Goal: Purchase product/service

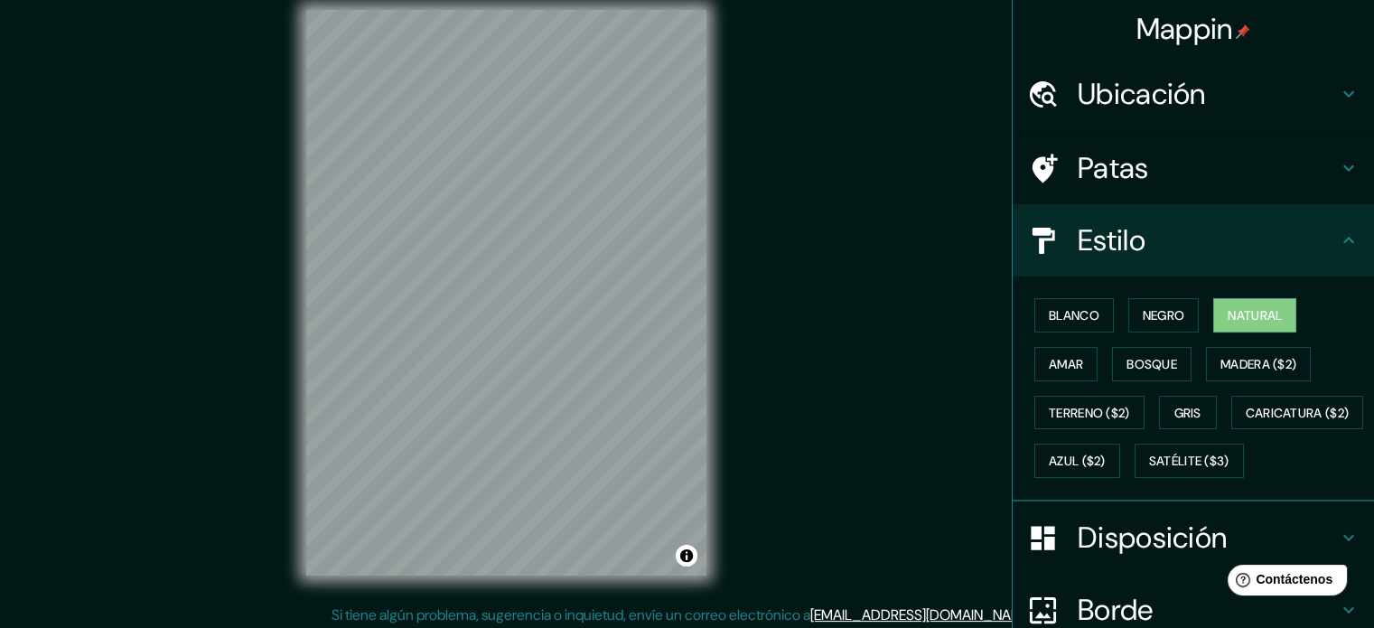
scroll to position [23, 0]
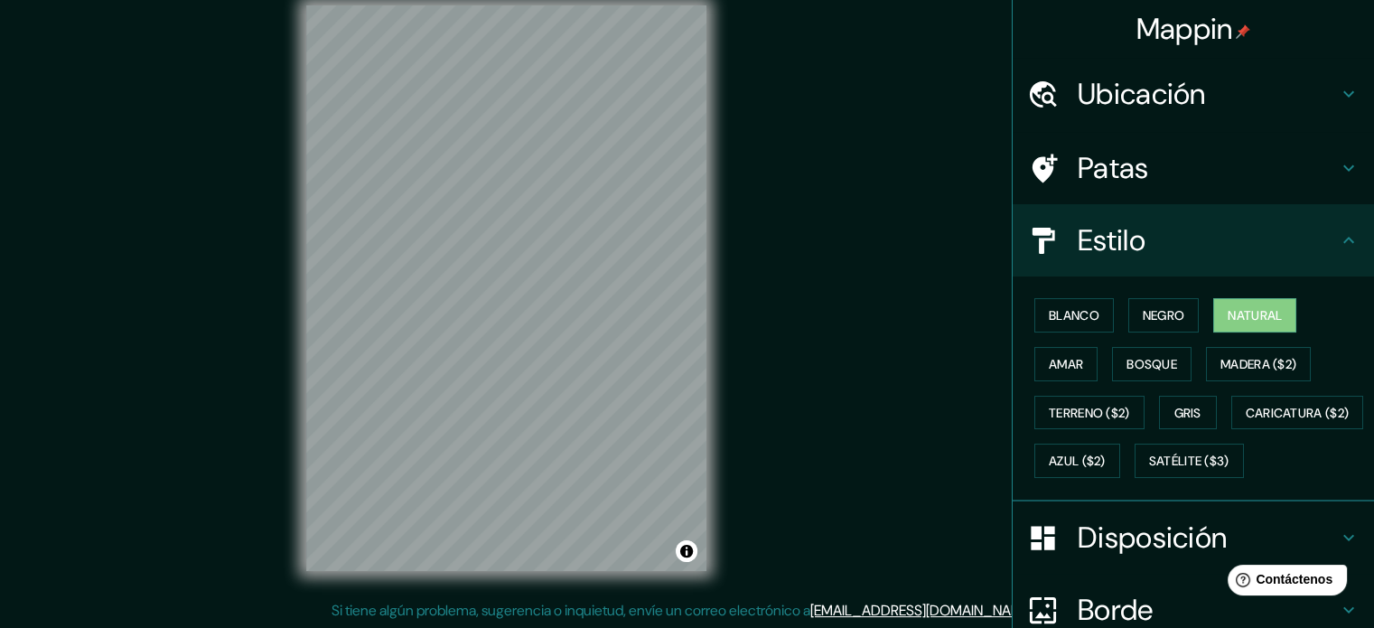
click at [1338, 238] on icon at bounding box center [1349, 240] width 22 height 22
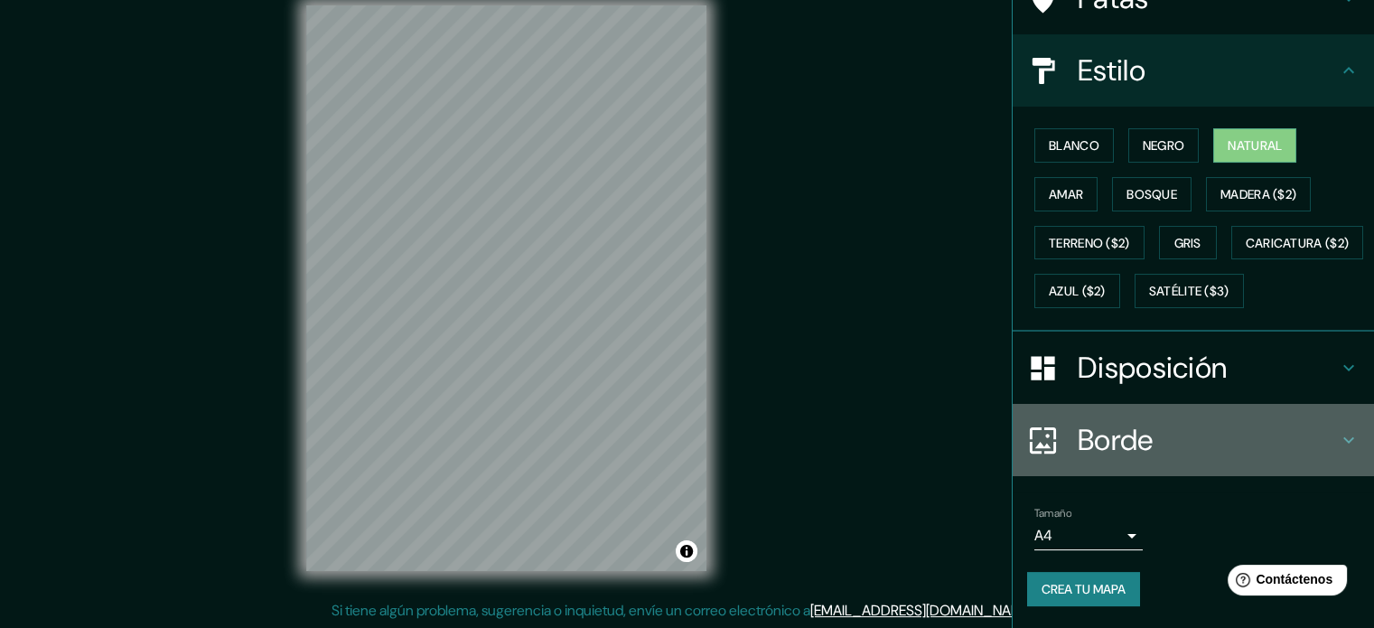
click at [1179, 464] on div "Borde" at bounding box center [1193, 440] width 361 height 72
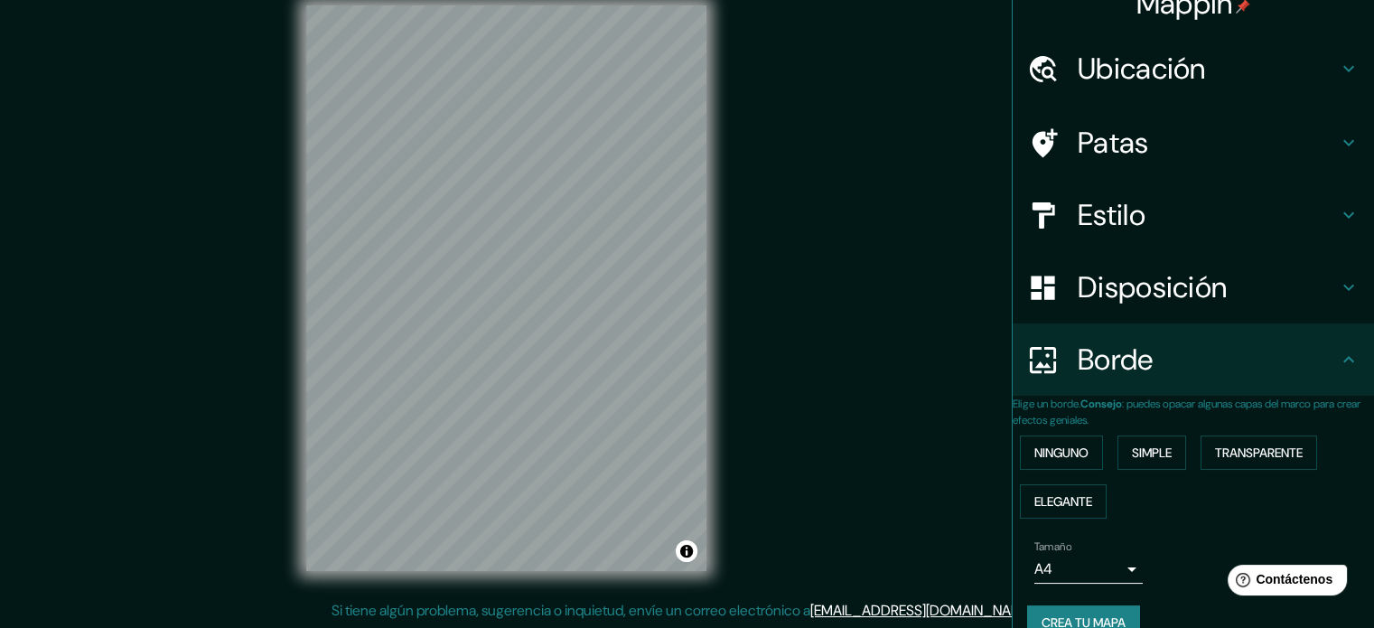
scroll to position [0, 0]
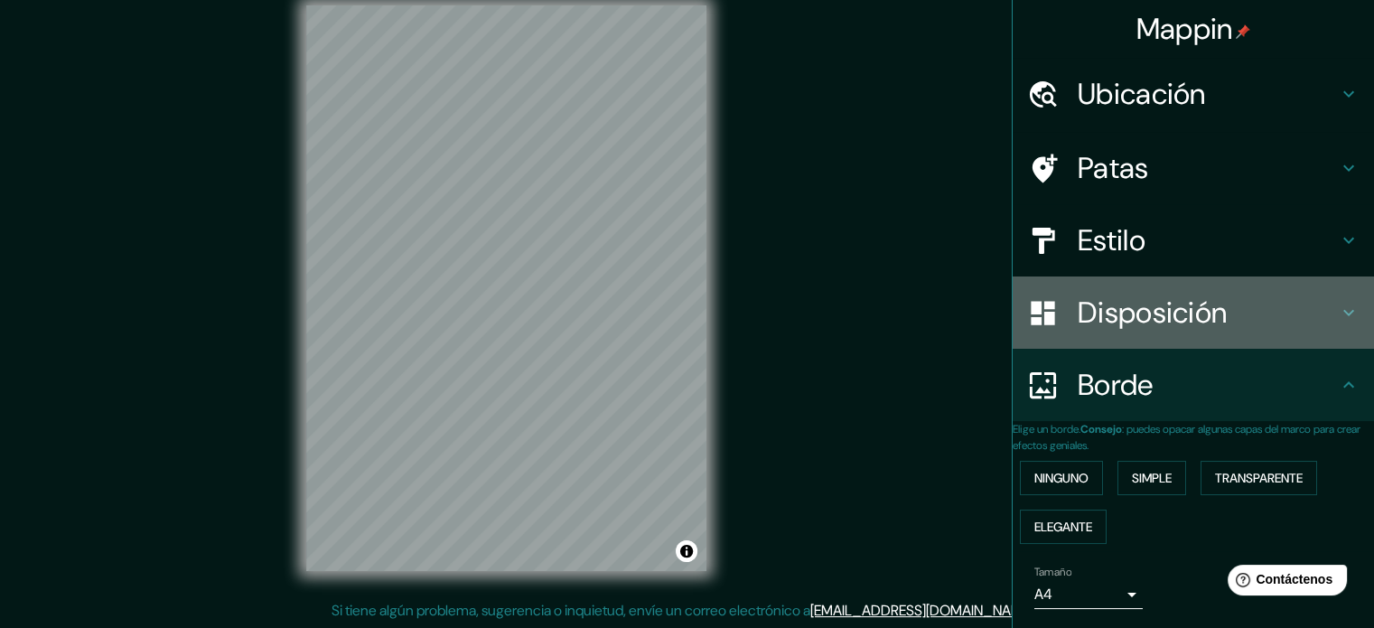
click at [1148, 309] on font "Disposición" at bounding box center [1152, 313] width 149 height 38
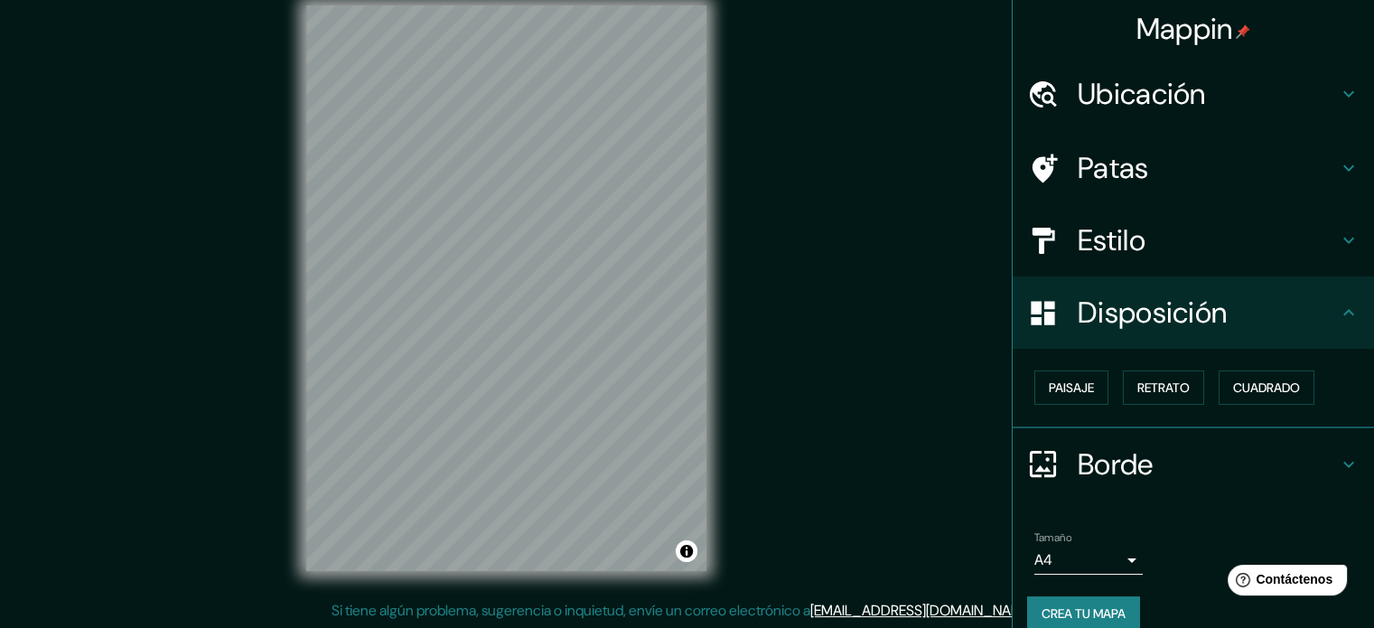
click at [1168, 116] on div "Ubicación" at bounding box center [1193, 94] width 361 height 72
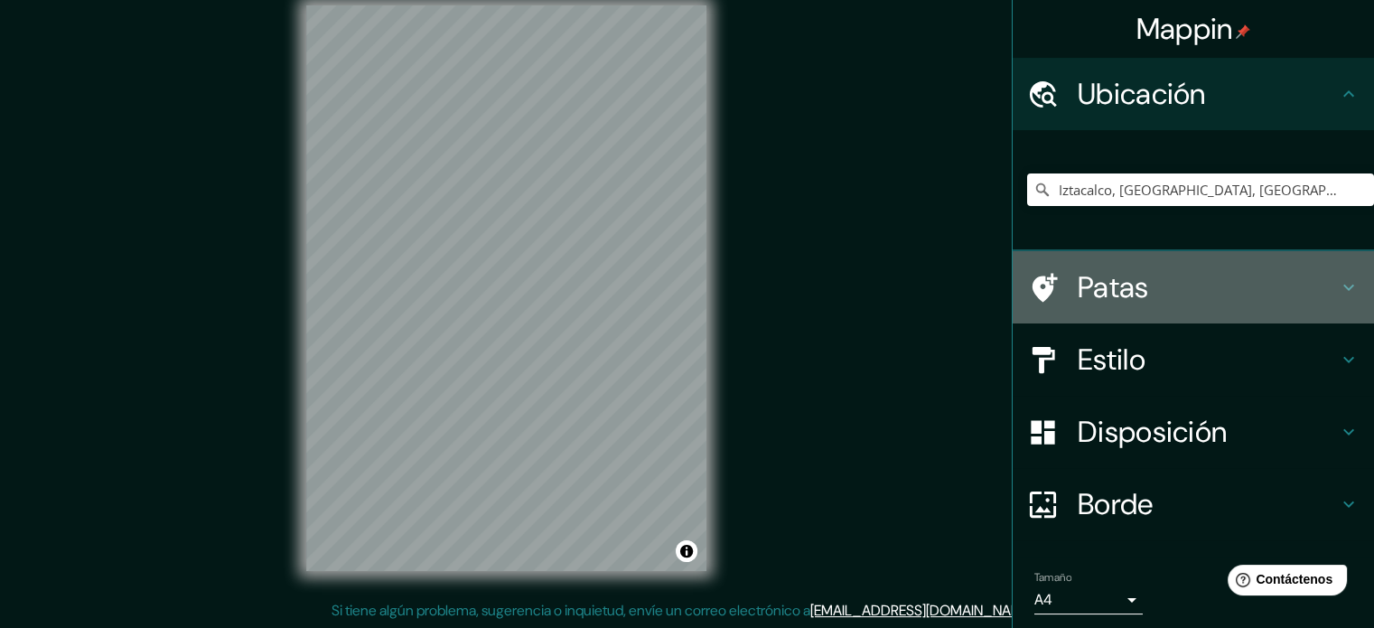
click at [1167, 288] on h4 "Patas" at bounding box center [1208, 287] width 260 height 36
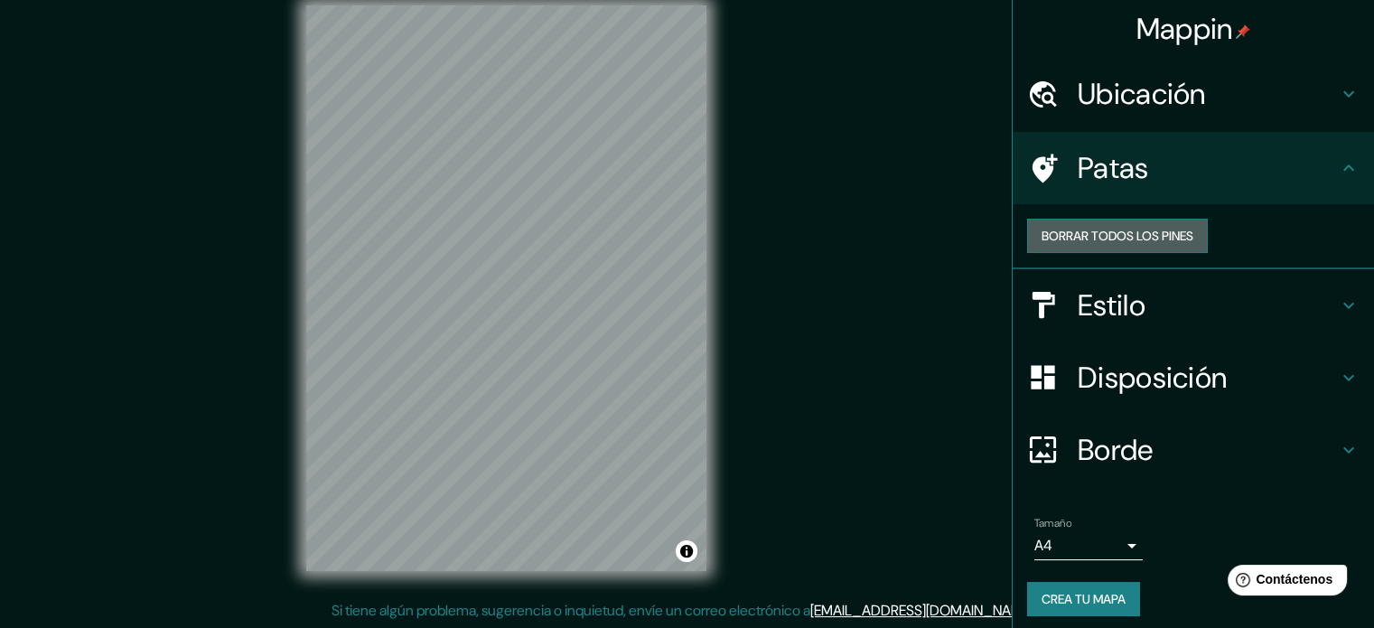
click at [1172, 244] on font "Borrar todos los pines" at bounding box center [1118, 236] width 152 height 16
click at [1102, 317] on font "Estilo" at bounding box center [1112, 305] width 68 height 38
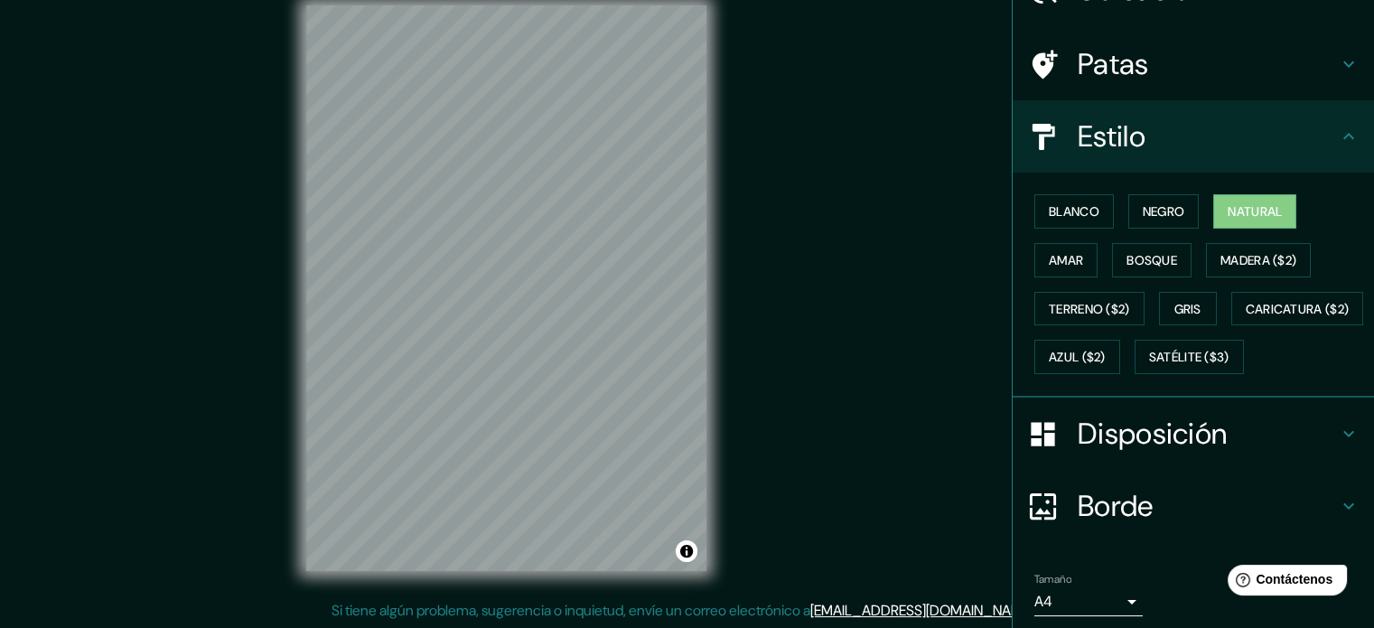
scroll to position [213, 0]
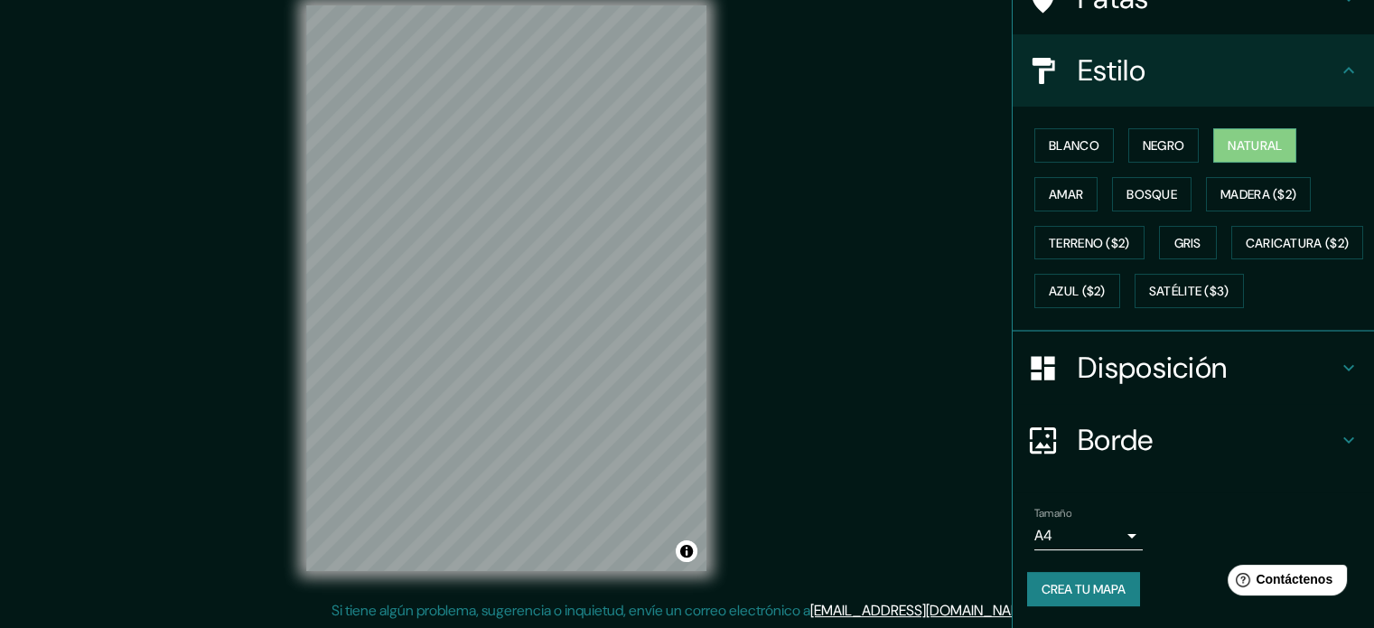
click at [1091, 588] on font "Crea tu mapa" at bounding box center [1084, 589] width 84 height 16
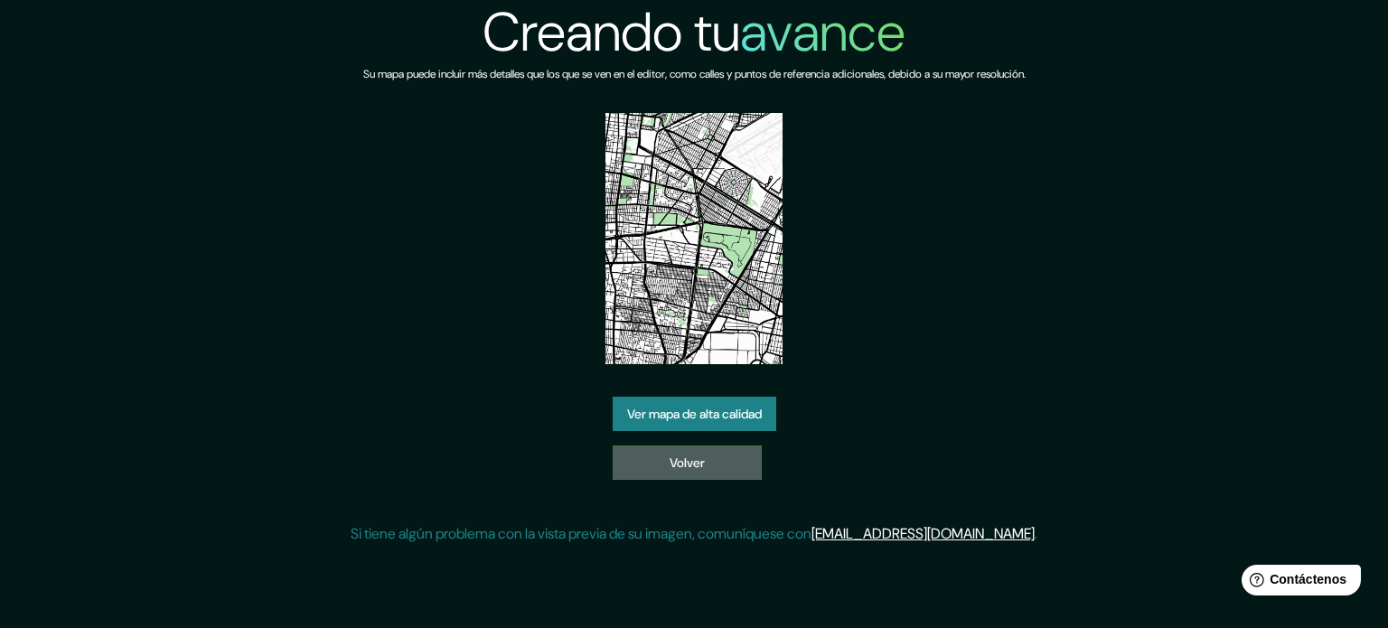
click at [712, 464] on link "Volver" at bounding box center [687, 462] width 149 height 34
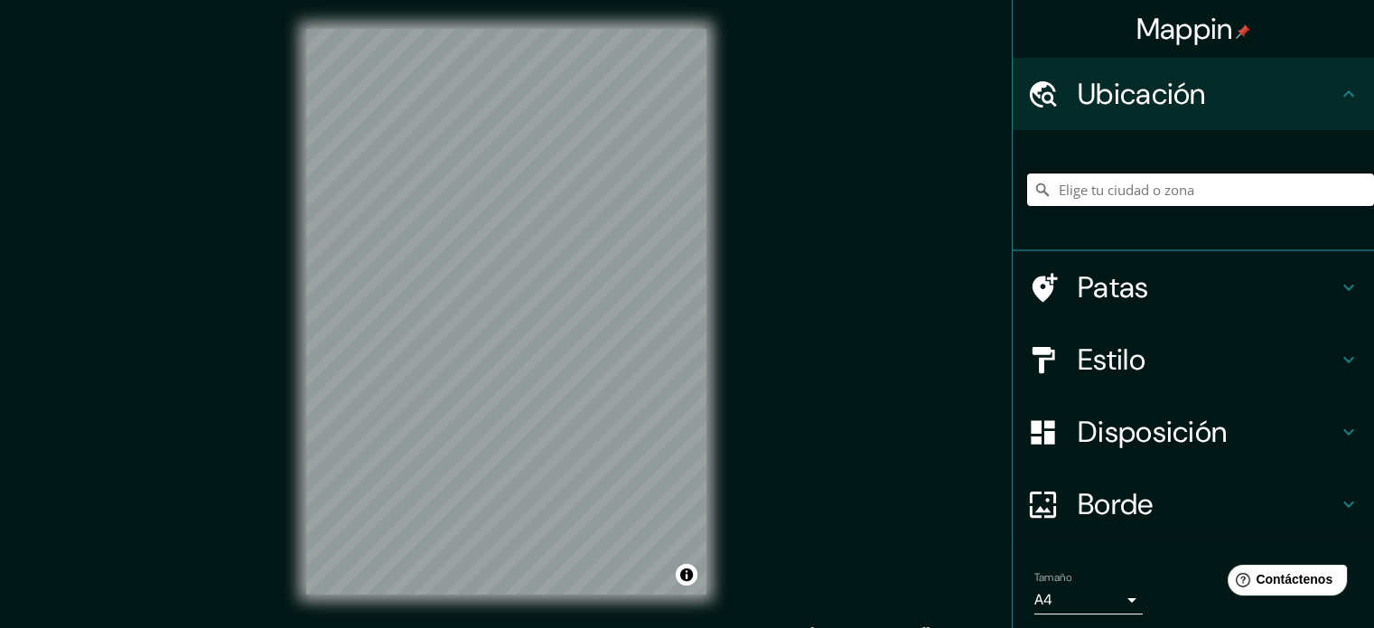
click at [1096, 197] on input "Elige tu ciudad o zona" at bounding box center [1200, 189] width 347 height 33
type input "Iztacalco, [GEOGRAPHIC_DATA], [GEOGRAPHIC_DATA]"
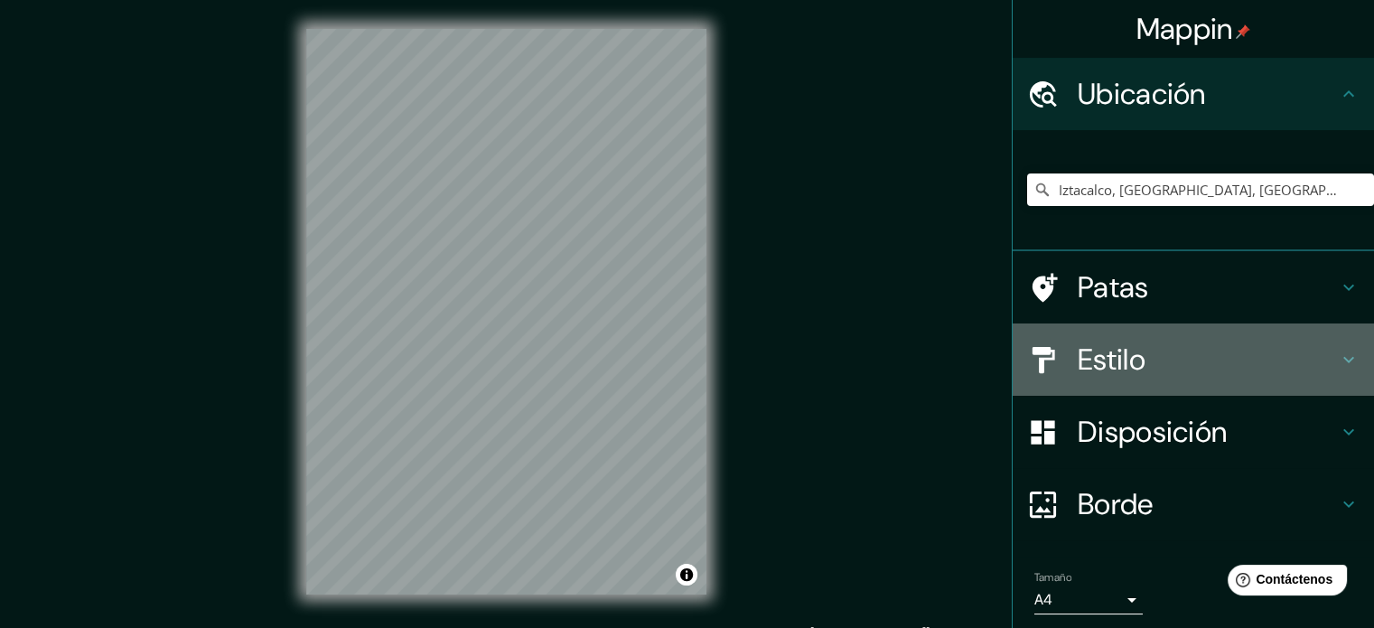
click at [1163, 371] on h4 "Estilo" at bounding box center [1208, 359] width 260 height 36
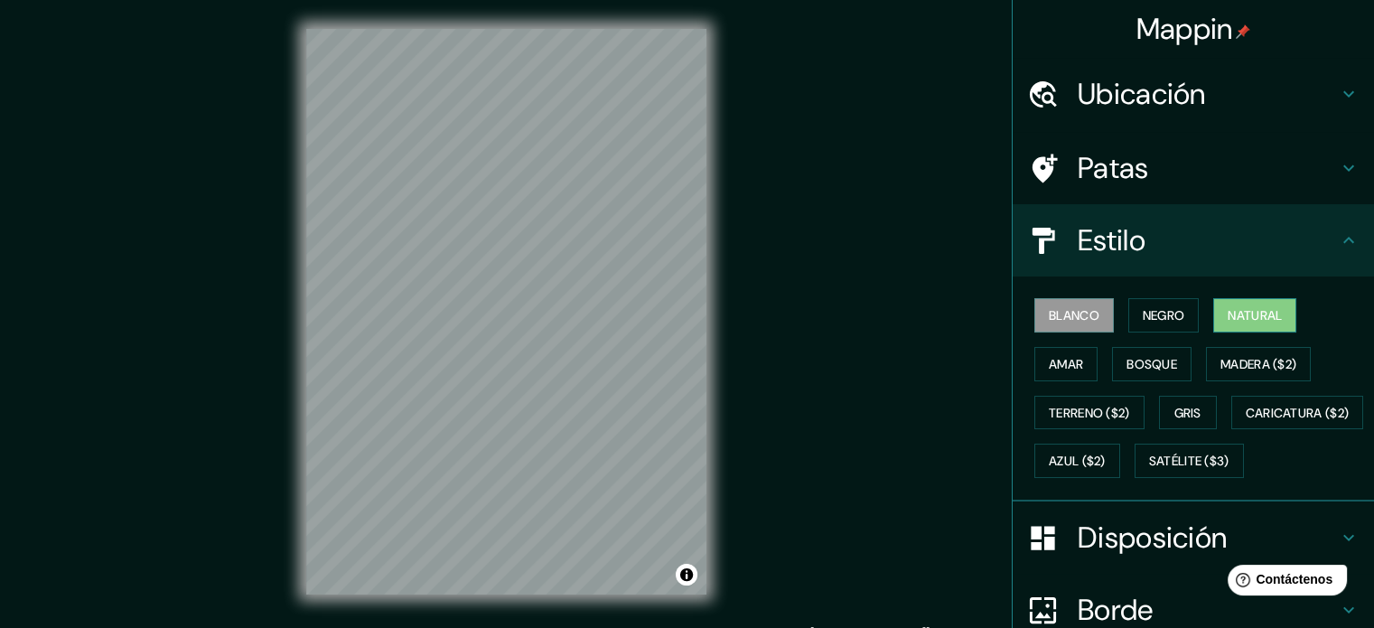
click at [1249, 317] on font "Natural" at bounding box center [1255, 315] width 54 height 16
click at [687, 580] on button "Activar o desactivar atribución" at bounding box center [687, 575] width 22 height 22
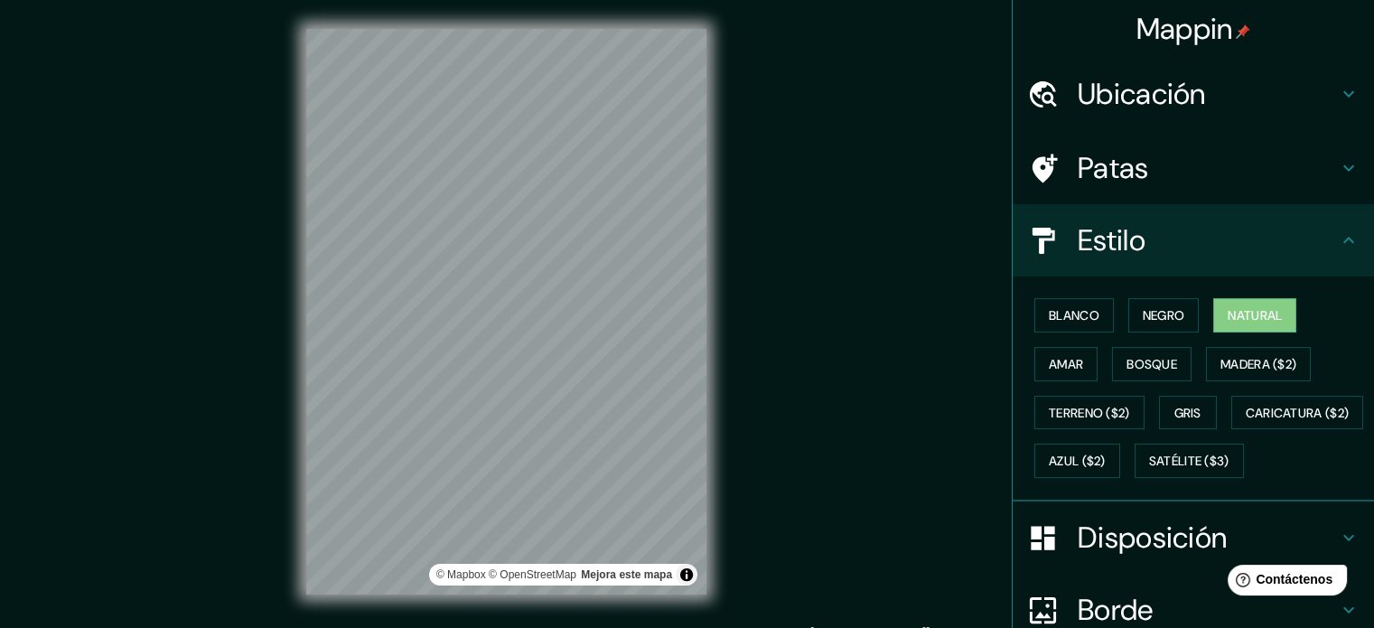
click at [774, 487] on div "Mappin Ubicación Iztacalco, [GEOGRAPHIC_DATA], [GEOGRAPHIC_DATA] [GEOGRAPHIC_DA…" at bounding box center [687, 326] width 1374 height 652
click at [687, 577] on button "Activar o desactivar atribución" at bounding box center [687, 575] width 22 height 22
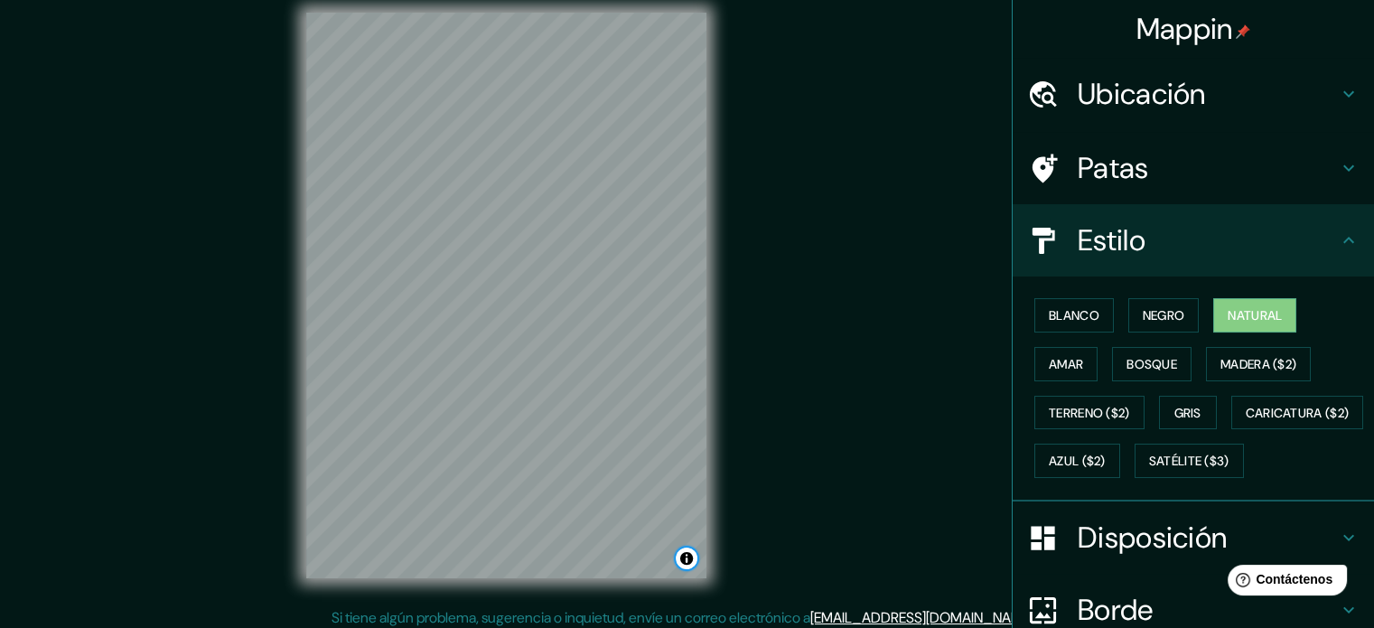
scroll to position [23, 0]
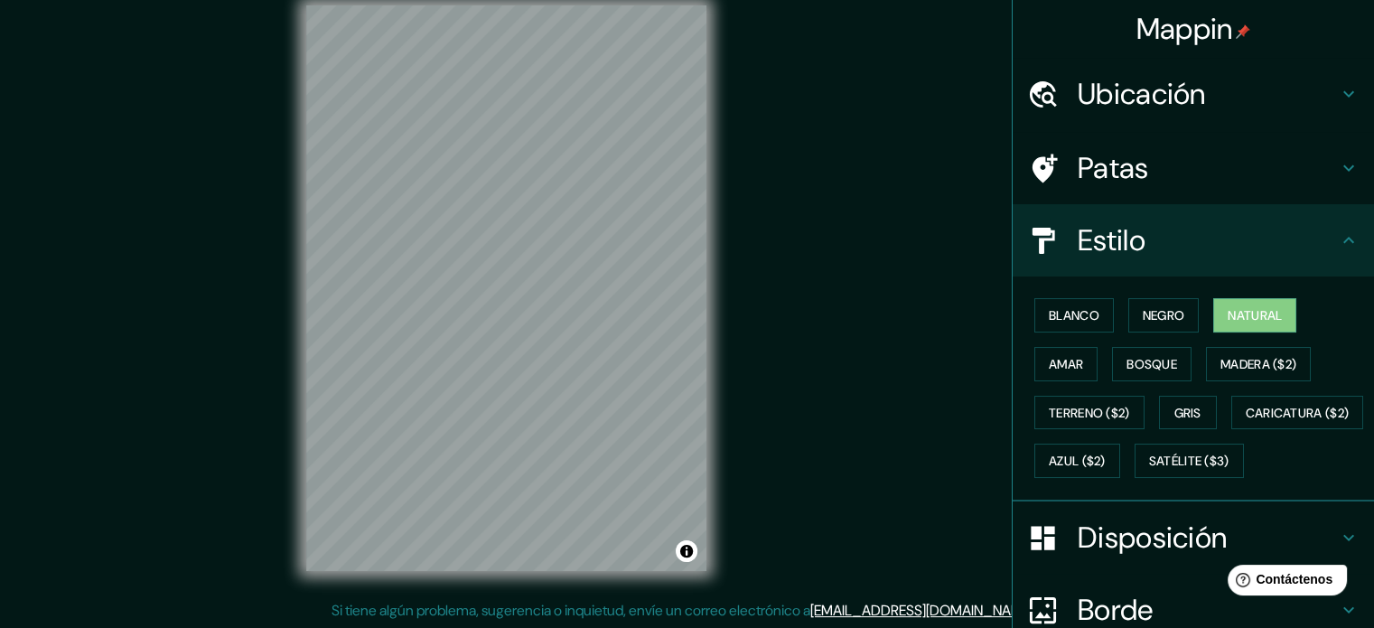
click at [1313, 240] on h4 "Estilo" at bounding box center [1208, 240] width 260 height 36
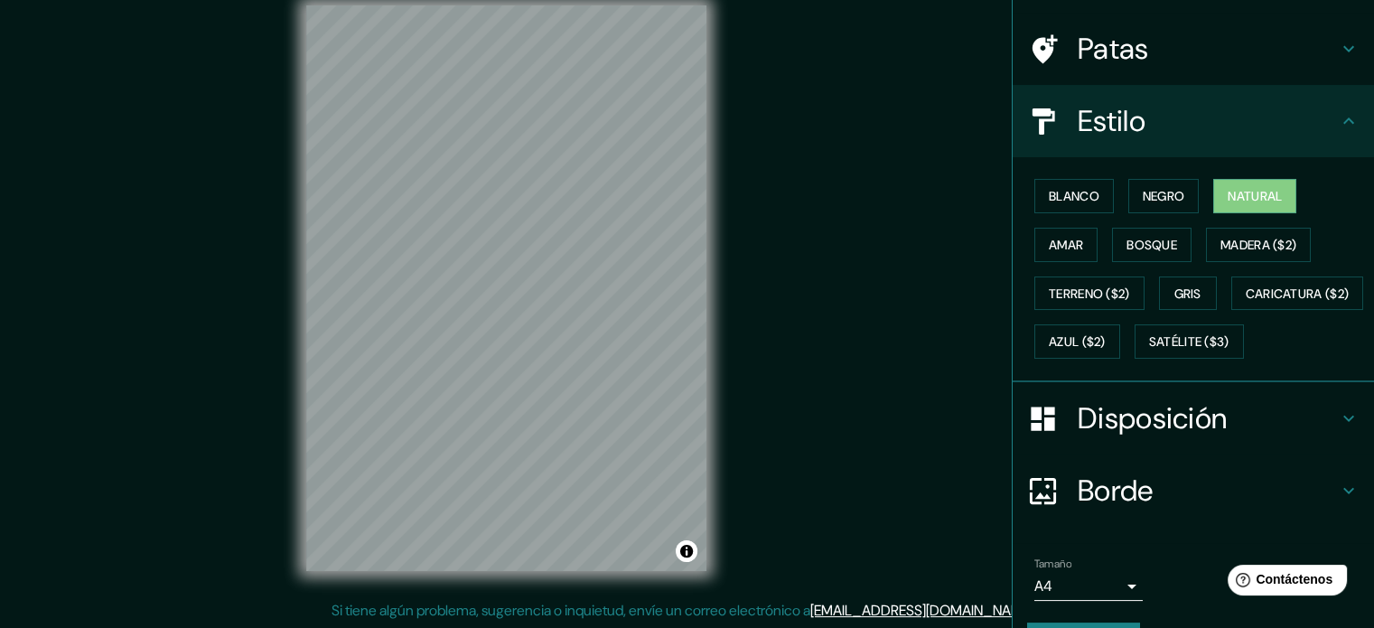
scroll to position [213, 0]
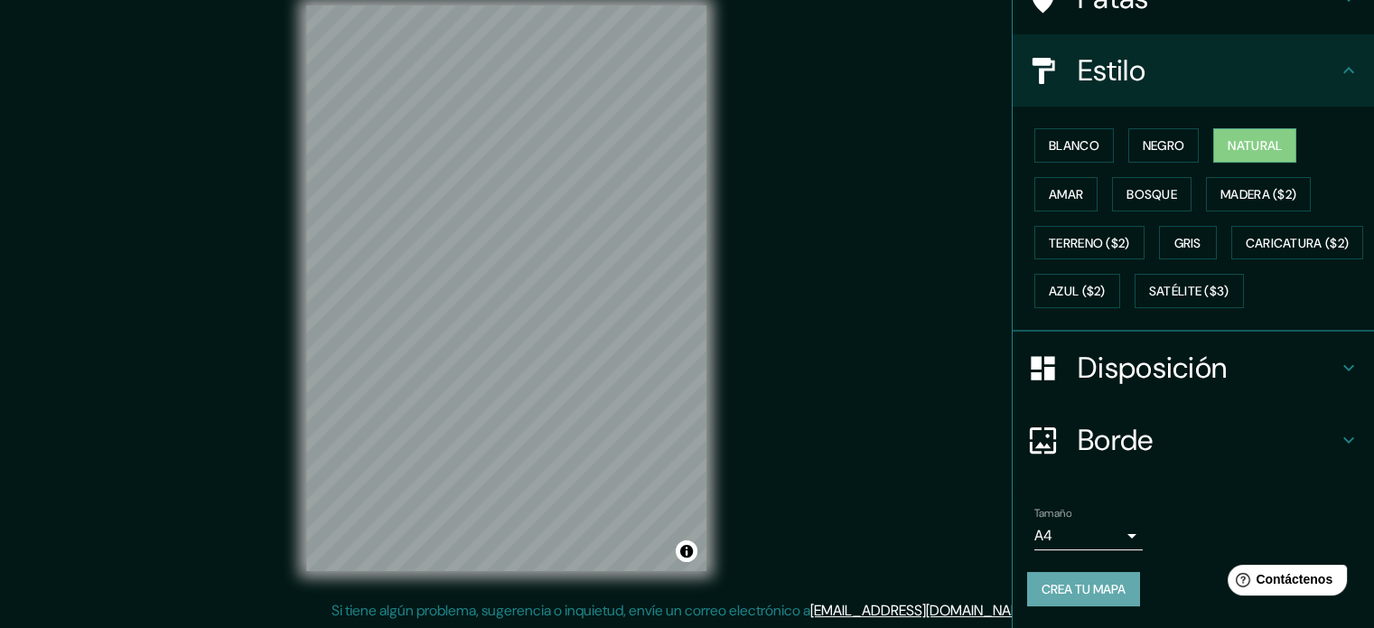
click at [1073, 593] on font "Crea tu mapa" at bounding box center [1084, 589] width 84 height 16
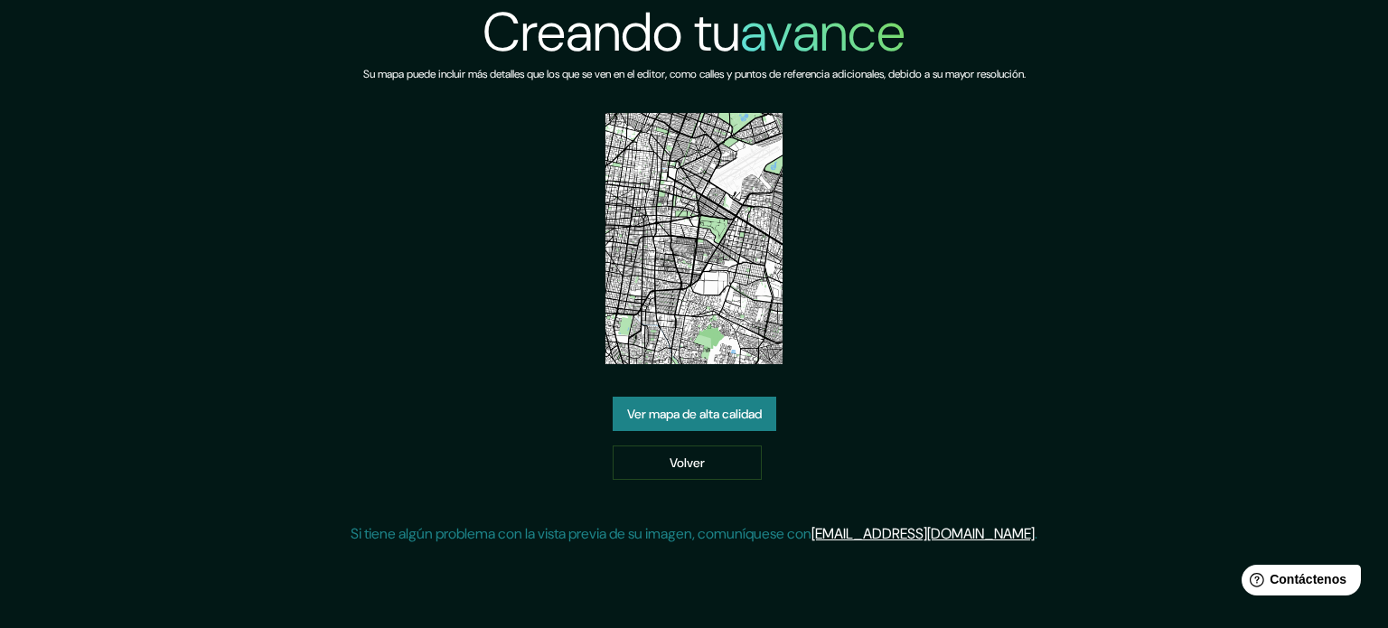
drag, startPoint x: 680, startPoint y: 260, endPoint x: 1297, endPoint y: 75, distance: 644.2
click at [1291, 107] on div "Creando tu avance Su mapa puede incluir más detalles que los que se ven en el e…" at bounding box center [694, 279] width 1388 height 559
click at [1004, 305] on div "Creando tu avance Su mapa puede incluir más detalles que los que se ven en el e…" at bounding box center [694, 279] width 687 height 559
click at [687, 422] on font "Ver mapa de alta calidad" at bounding box center [694, 414] width 135 height 16
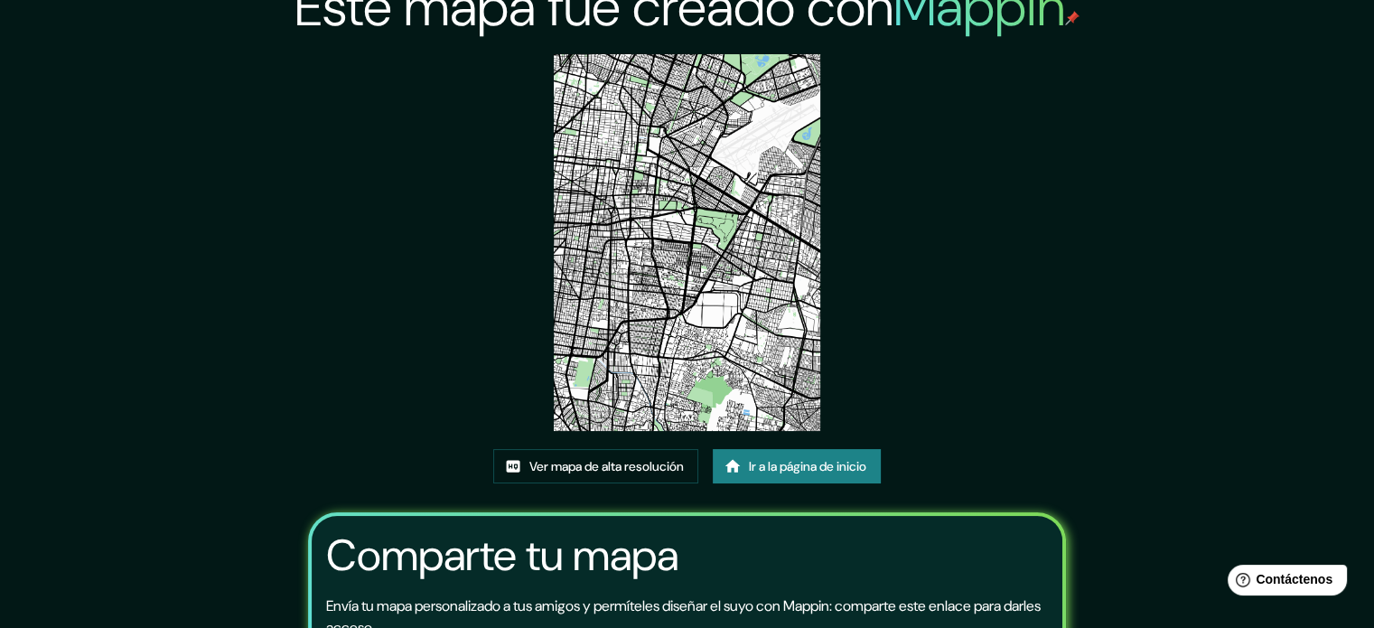
scroll to position [22, 0]
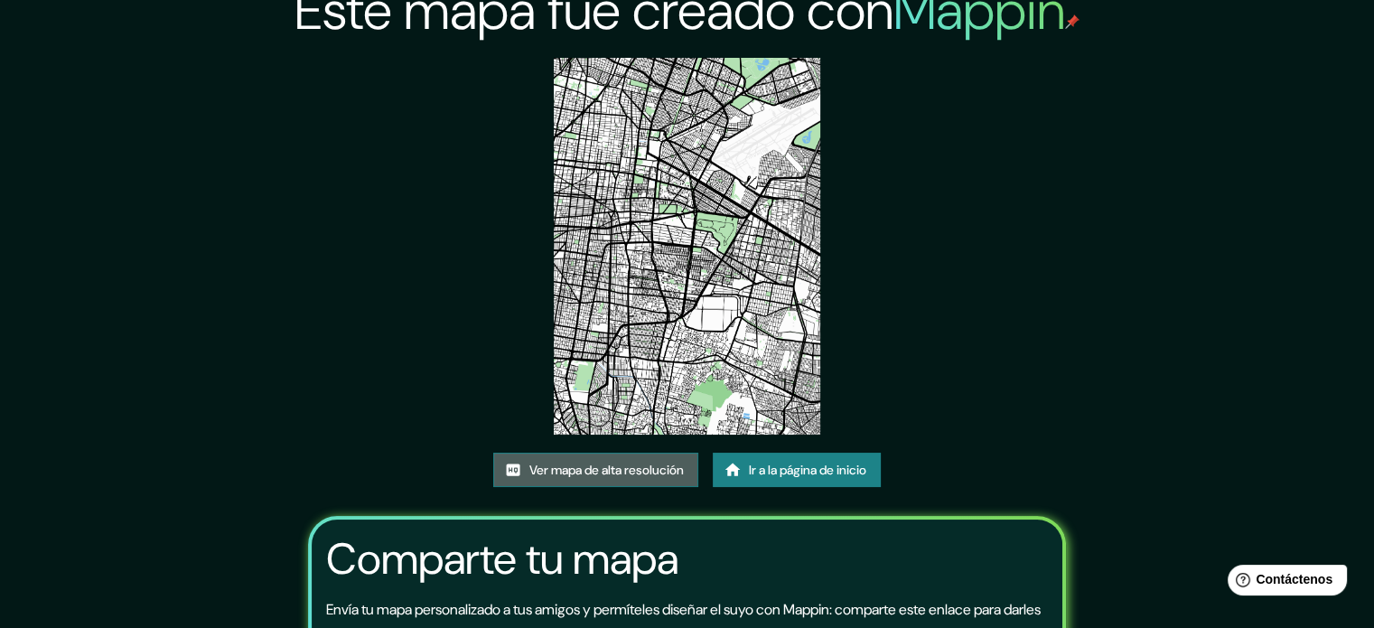
click at [645, 469] on font "Ver mapa de alta resolución" at bounding box center [606, 470] width 154 height 16
